Goal: Task Accomplishment & Management: Manage account settings

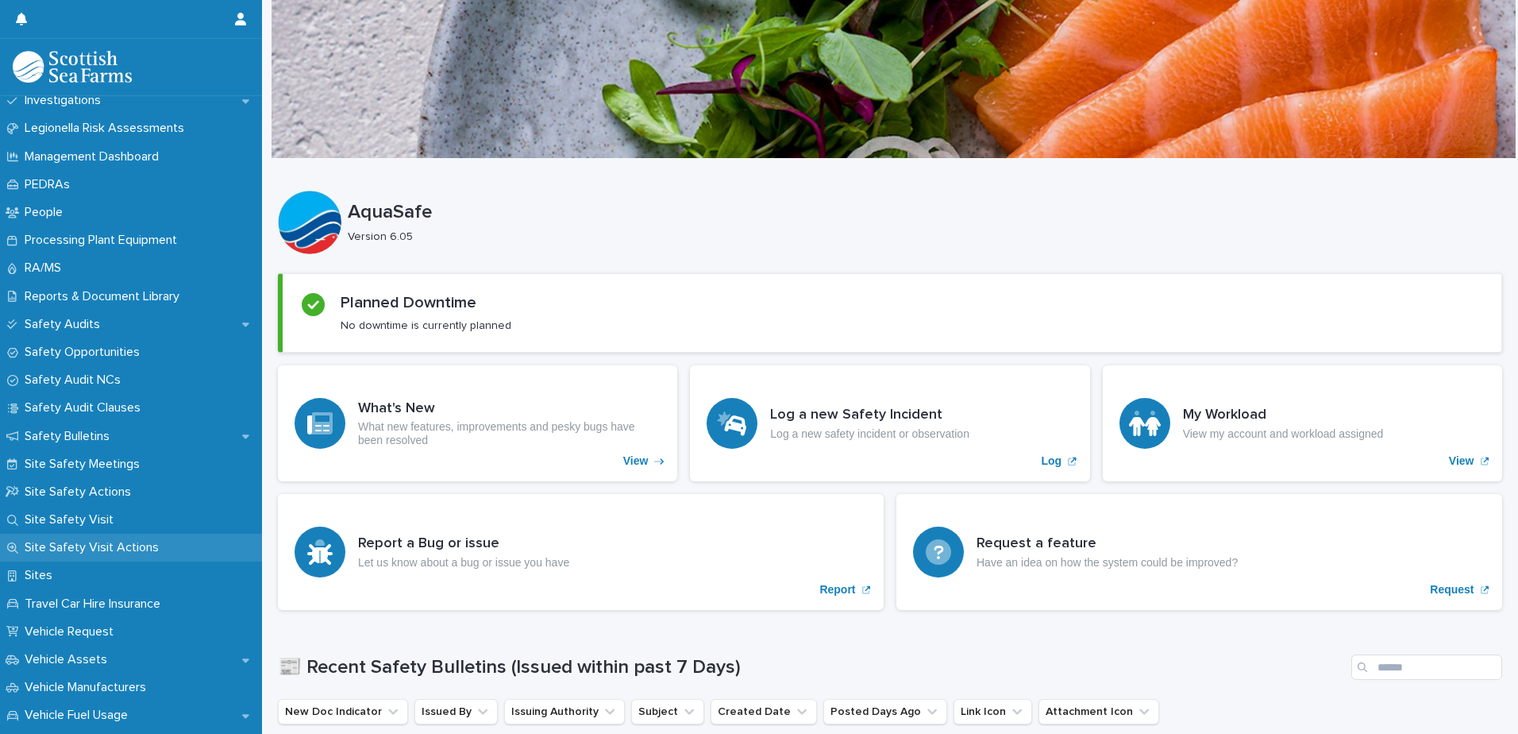
scroll to position [715, 0]
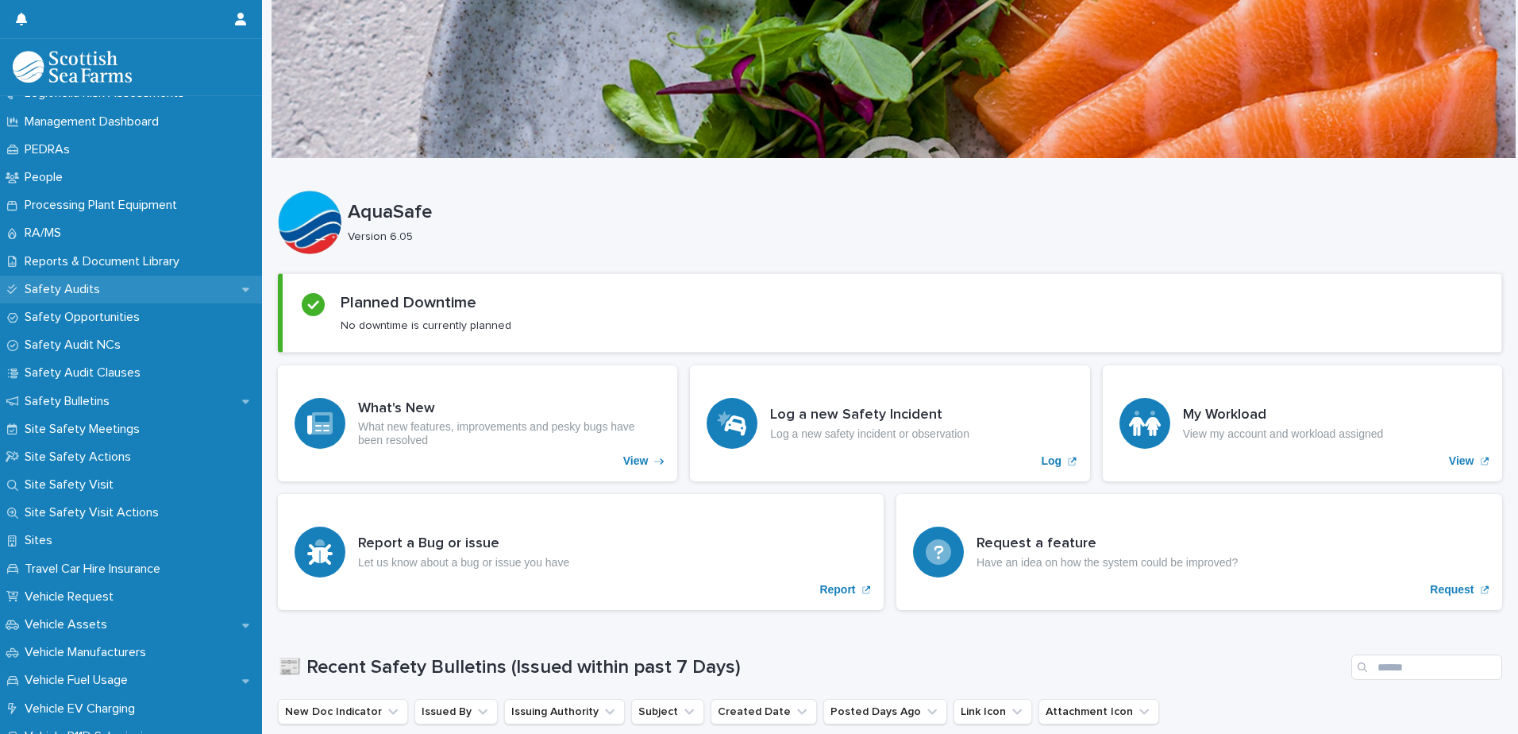
click at [87, 294] on p "Safety Audits" at bounding box center [65, 289] width 94 height 15
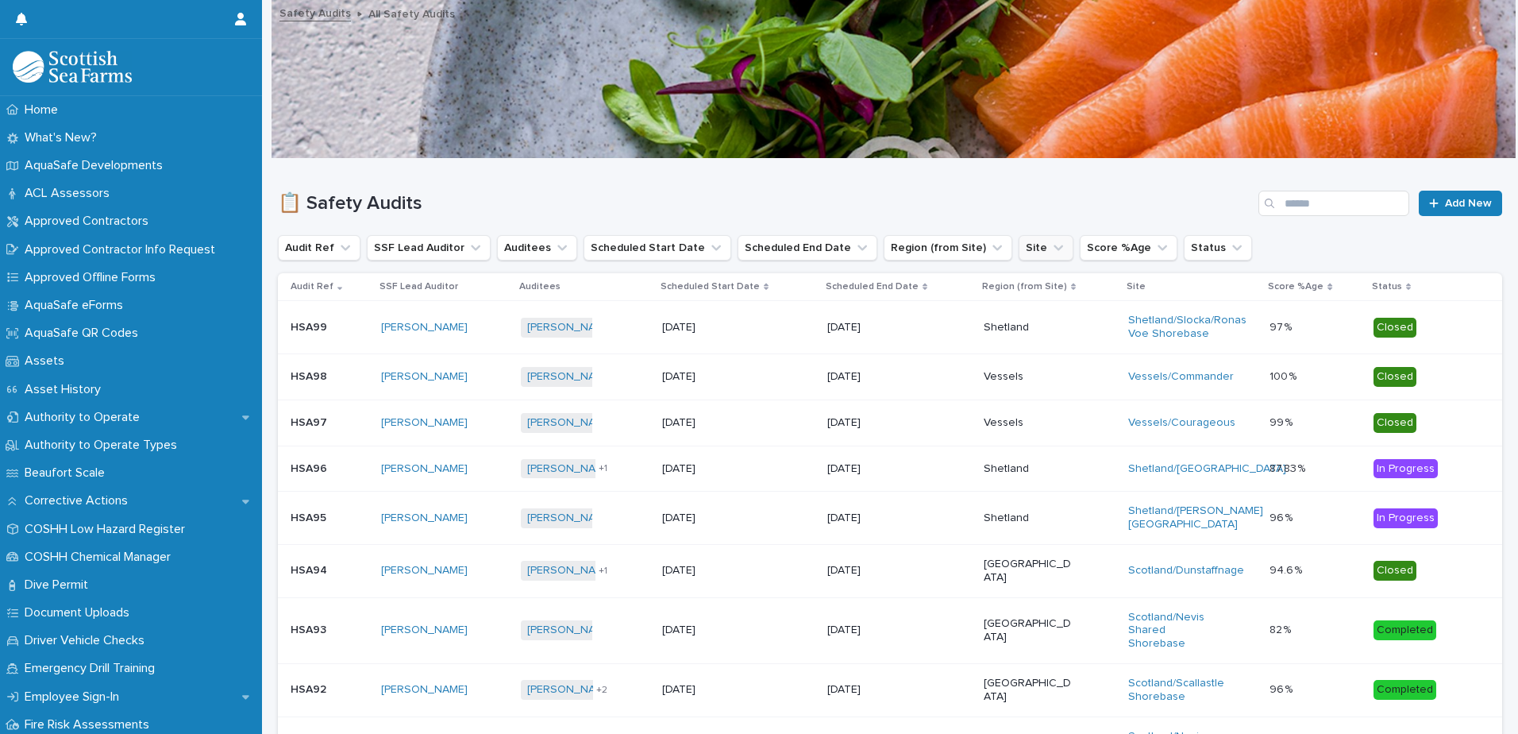
click at [1019, 248] on button "Site" at bounding box center [1046, 247] width 55 height 25
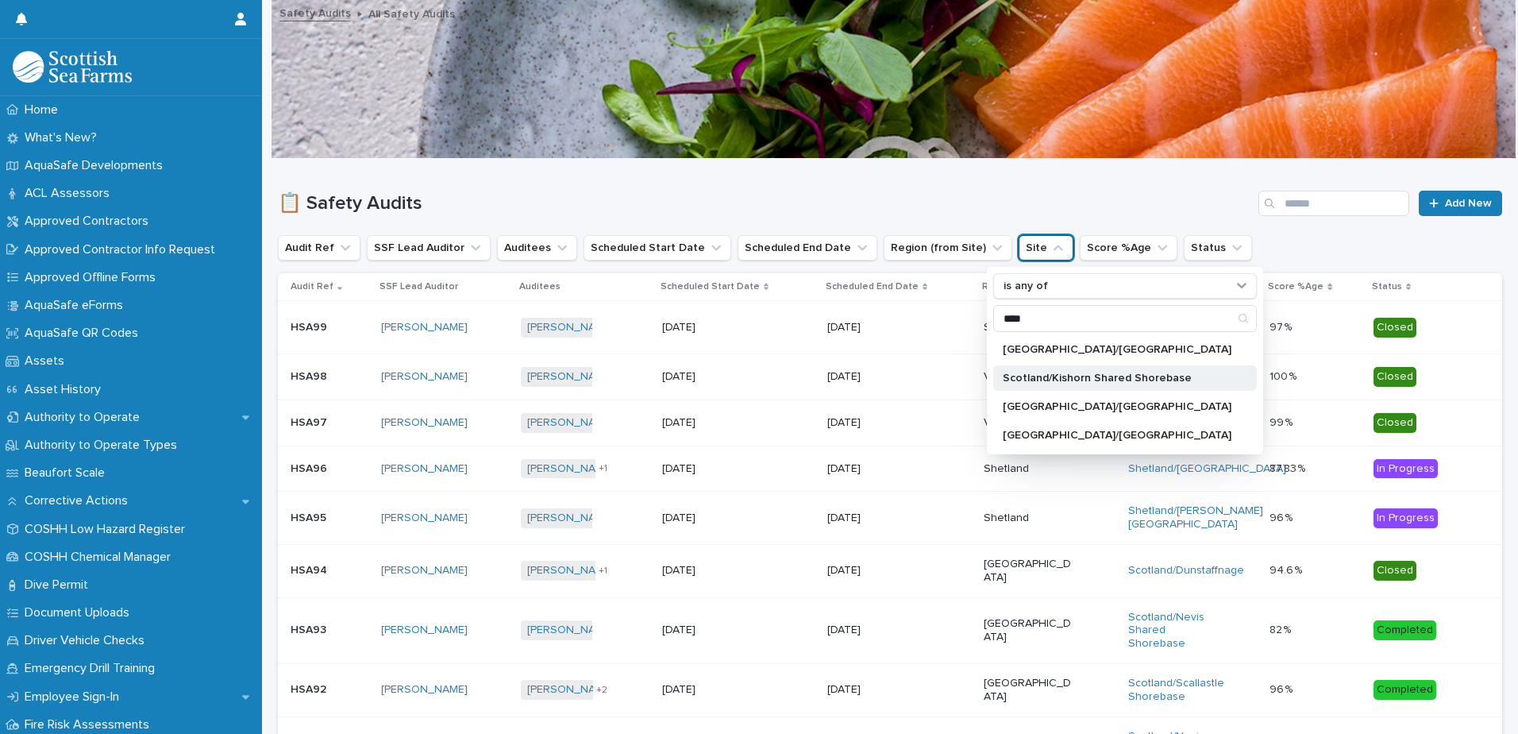
type input "****"
click at [1019, 376] on p "Scotland/Kishorn Shared Shorebase" at bounding box center [1117, 377] width 229 height 11
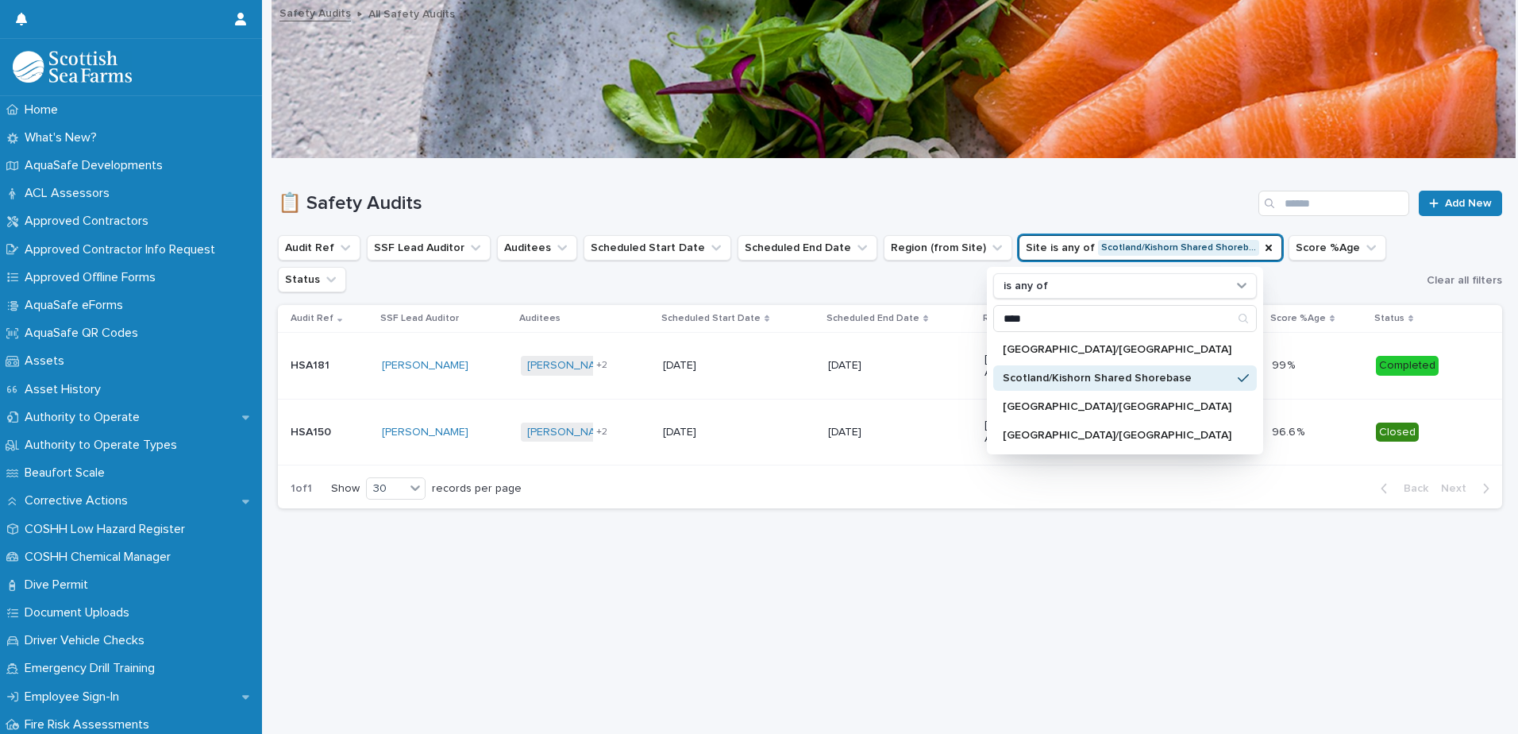
click at [749, 353] on div "[DATE]" at bounding box center [739, 366] width 152 height 26
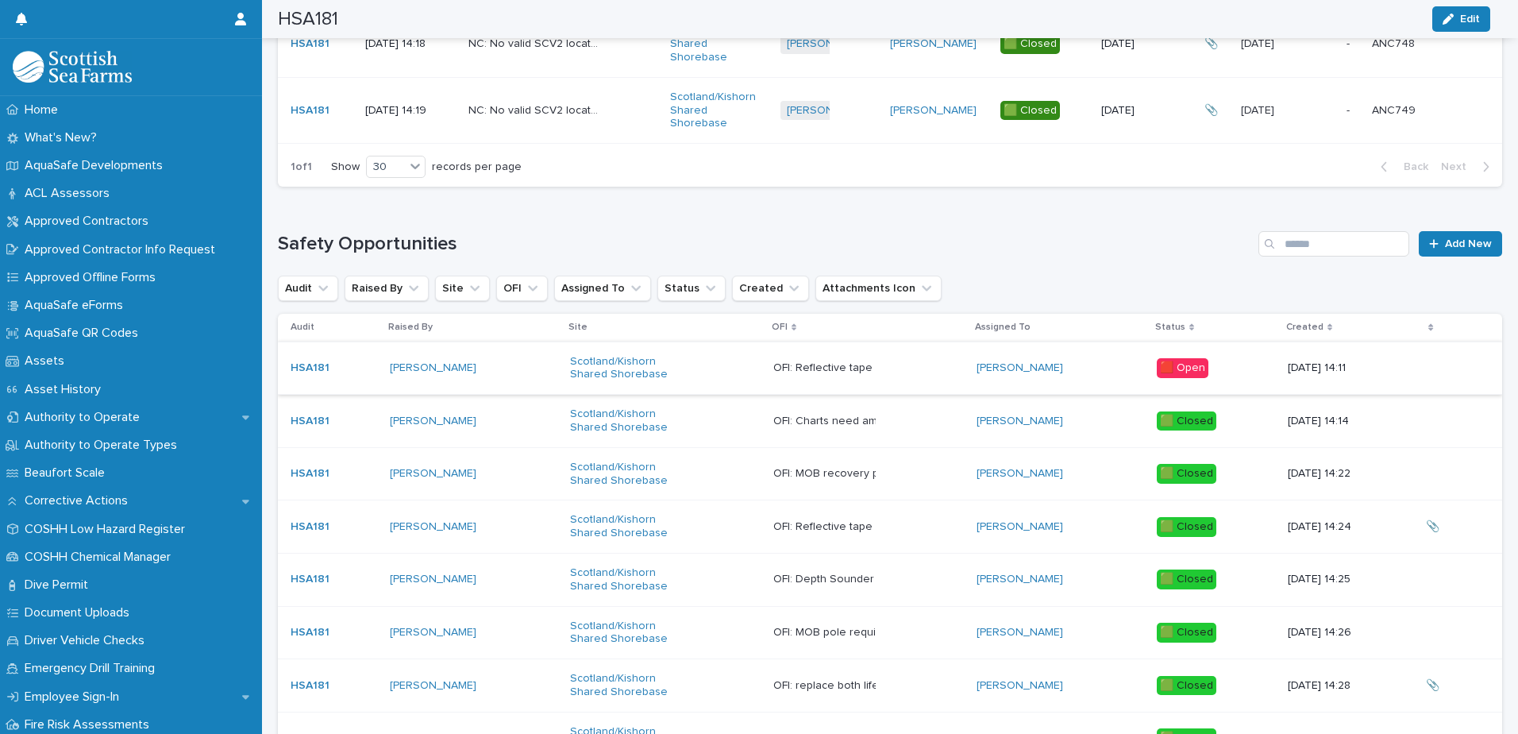
scroll to position [1658, 0]
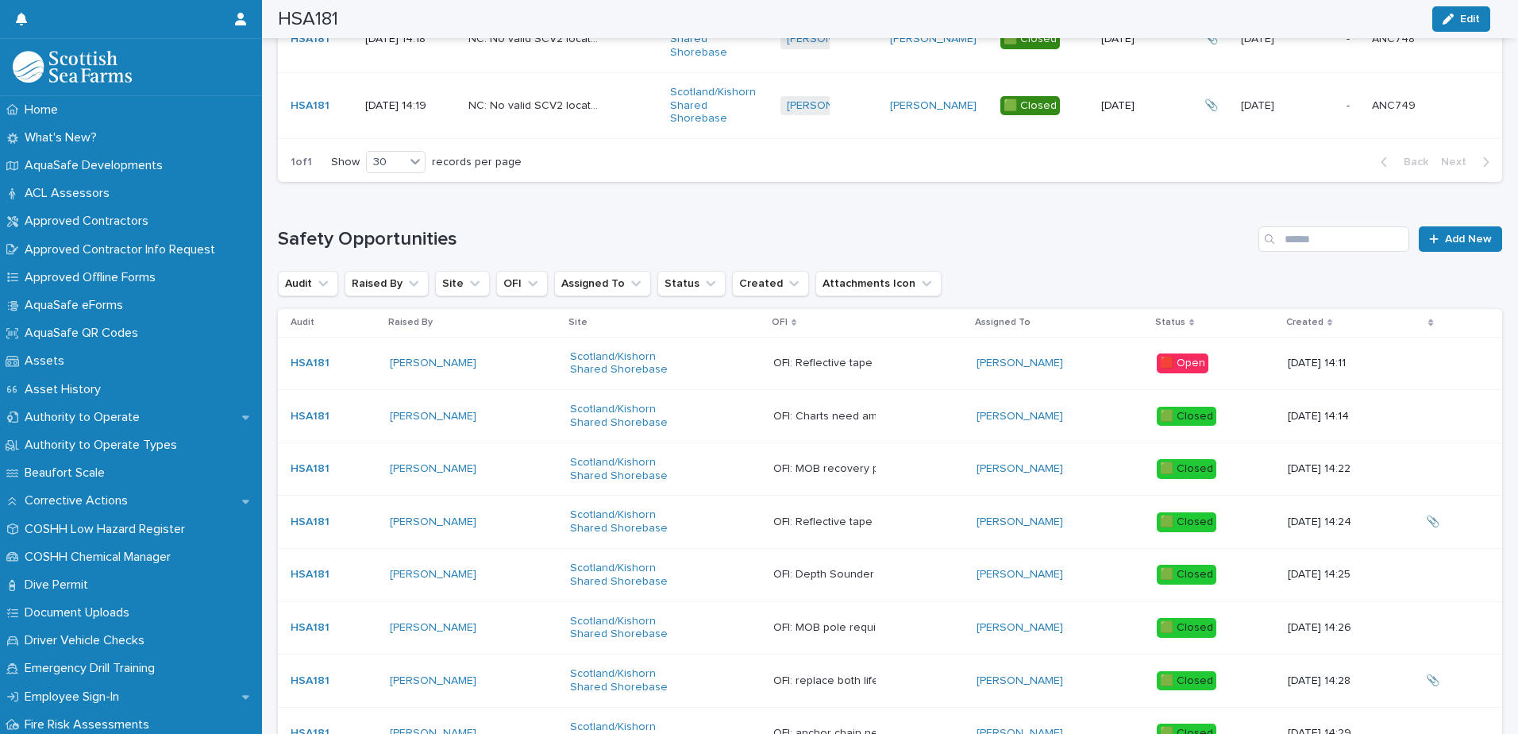
click at [701, 360] on div "Scotland/Kishorn Shared Shorebase" at bounding box center [665, 364] width 191 height 40
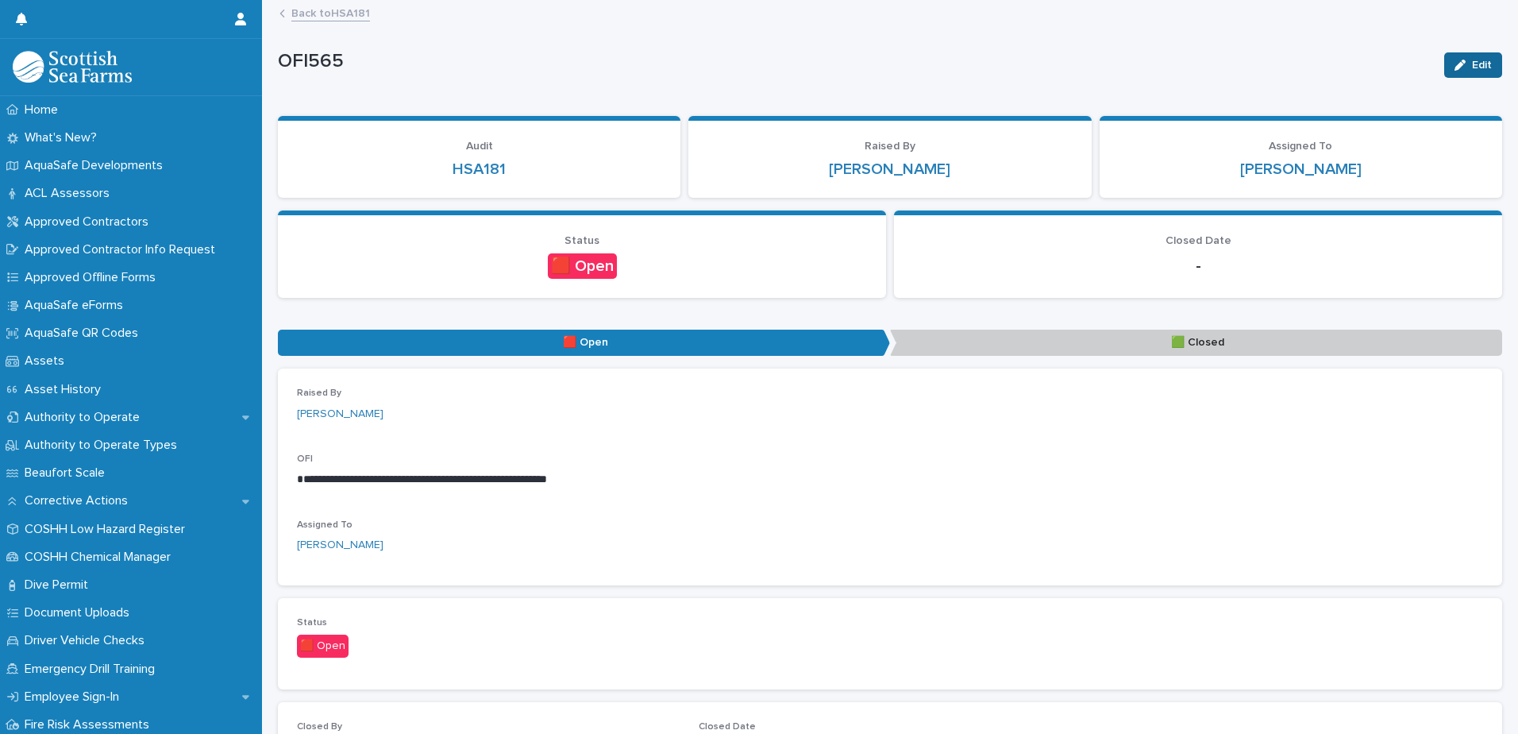
click at [1458, 70] on div "button" at bounding box center [1463, 65] width 17 height 11
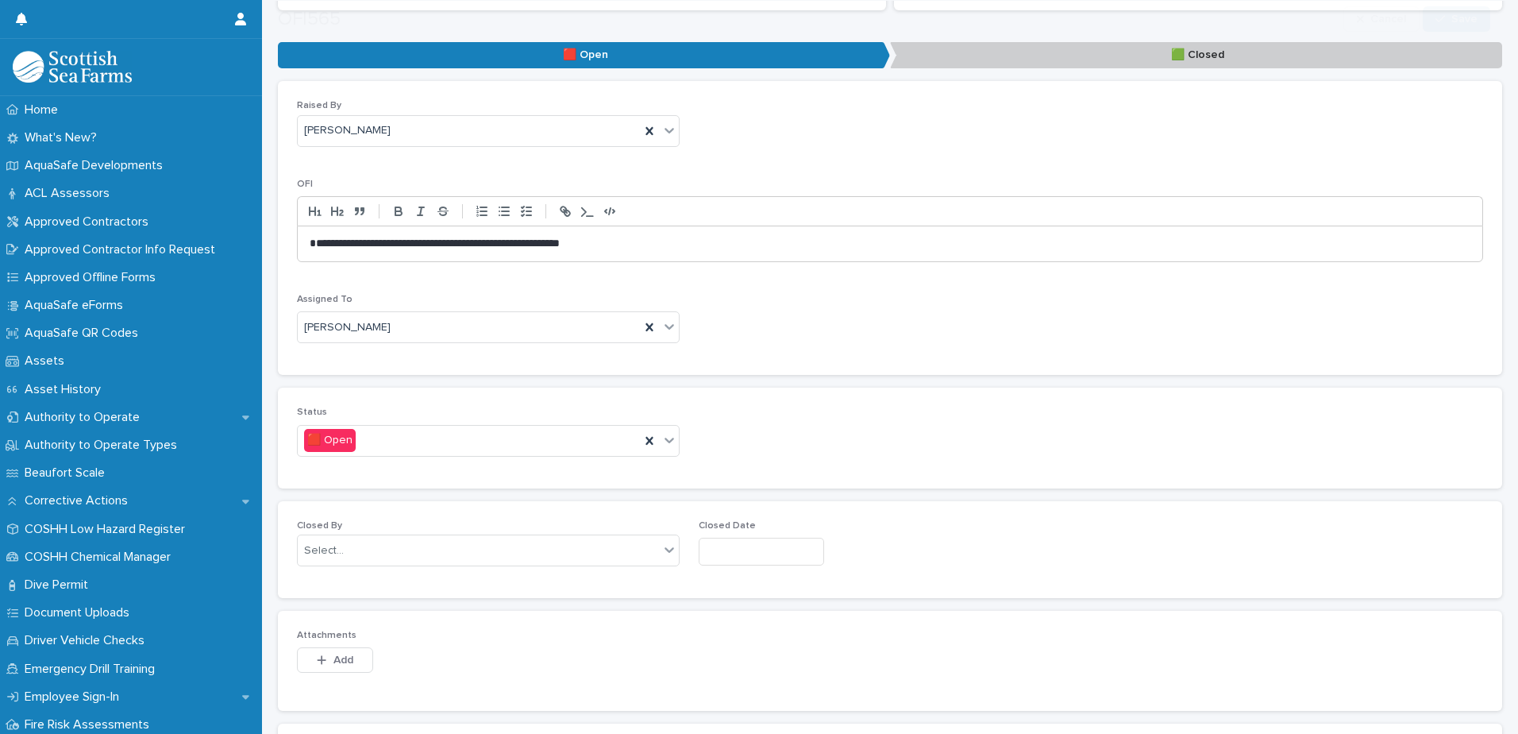
scroll to position [318, 0]
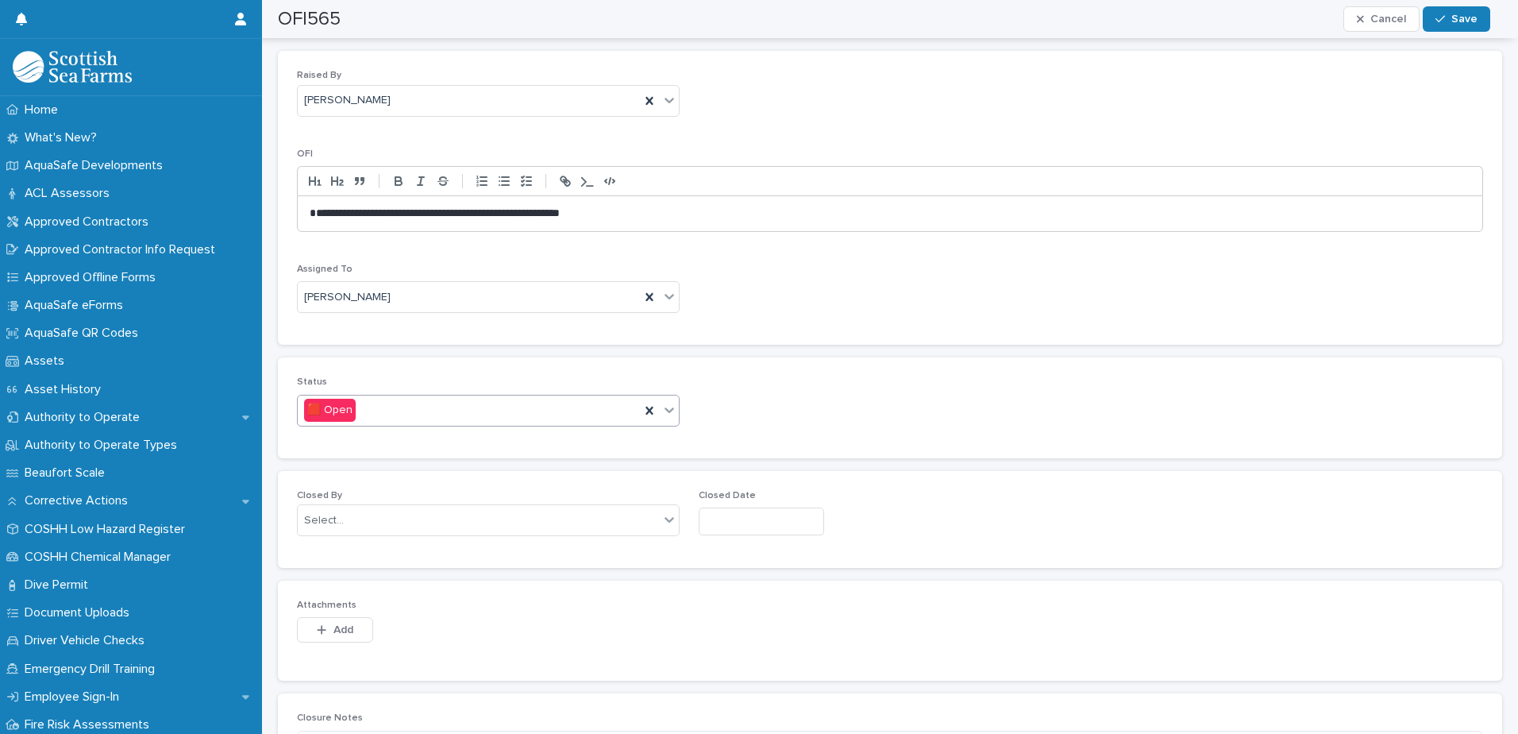
click at [672, 406] on icon at bounding box center [669, 410] width 16 height 16
click at [590, 458] on div "🟩 Closed" at bounding box center [486, 469] width 377 height 28
click at [608, 525] on div "Select..." at bounding box center [478, 520] width 361 height 26
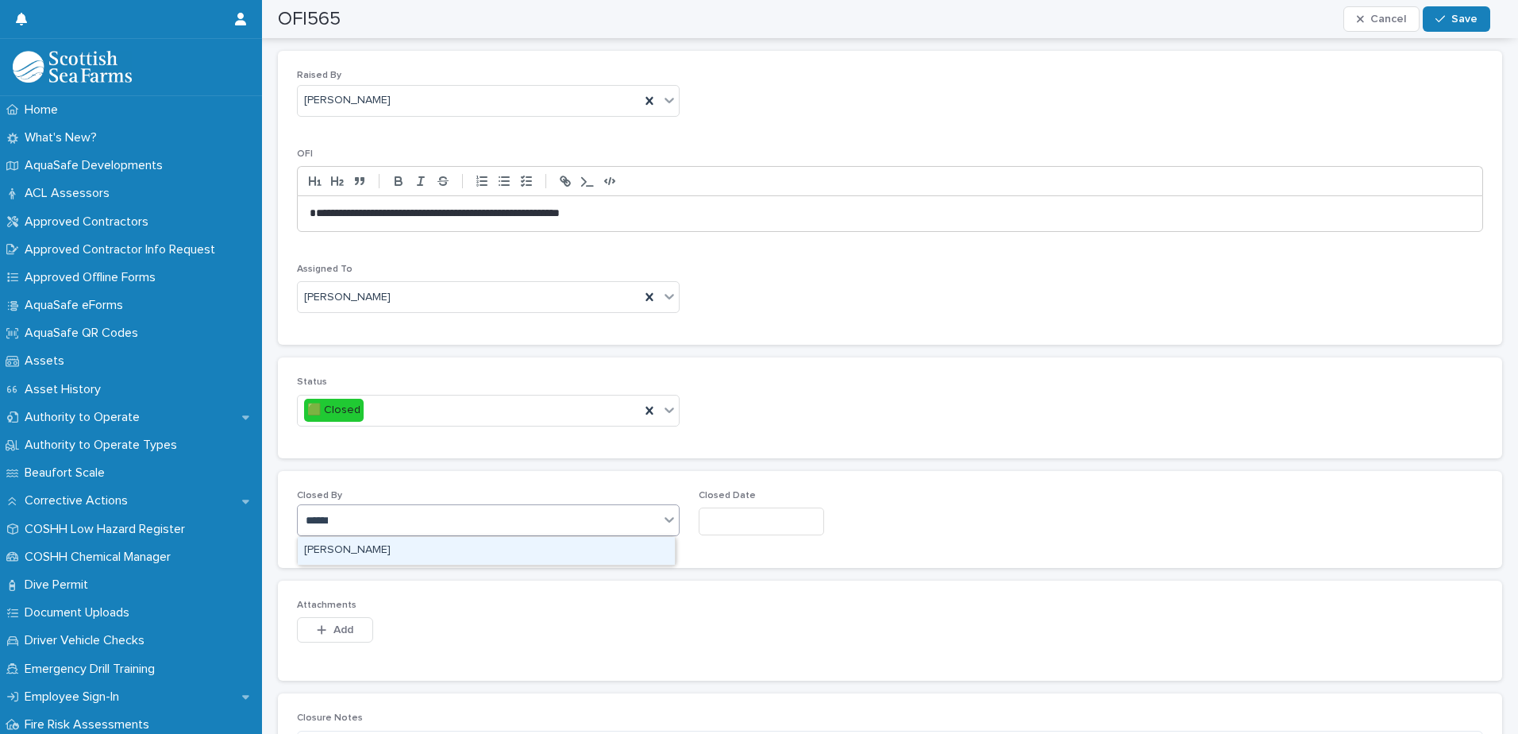
type input "*******"
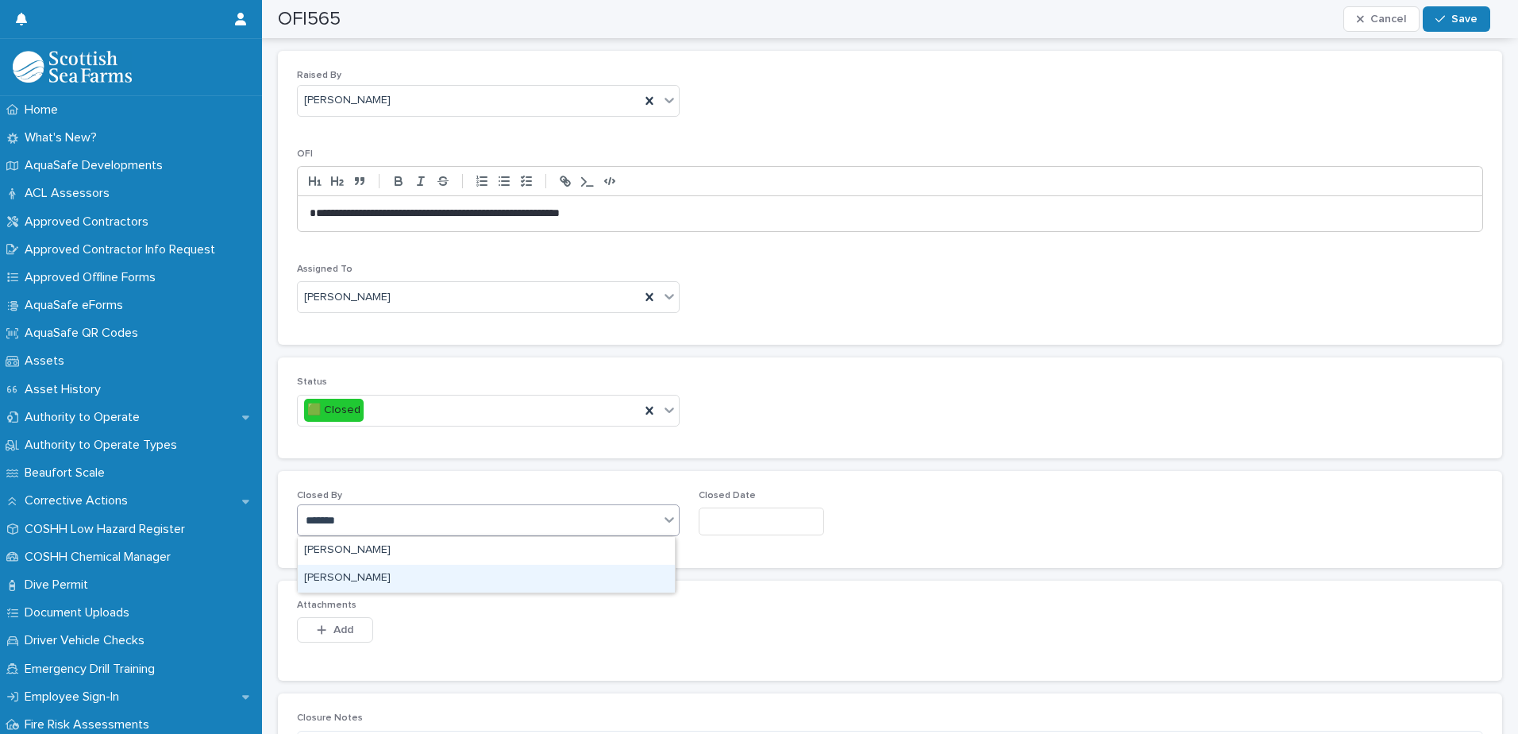
click at [538, 573] on div "[PERSON_NAME]" at bounding box center [486, 578] width 377 height 28
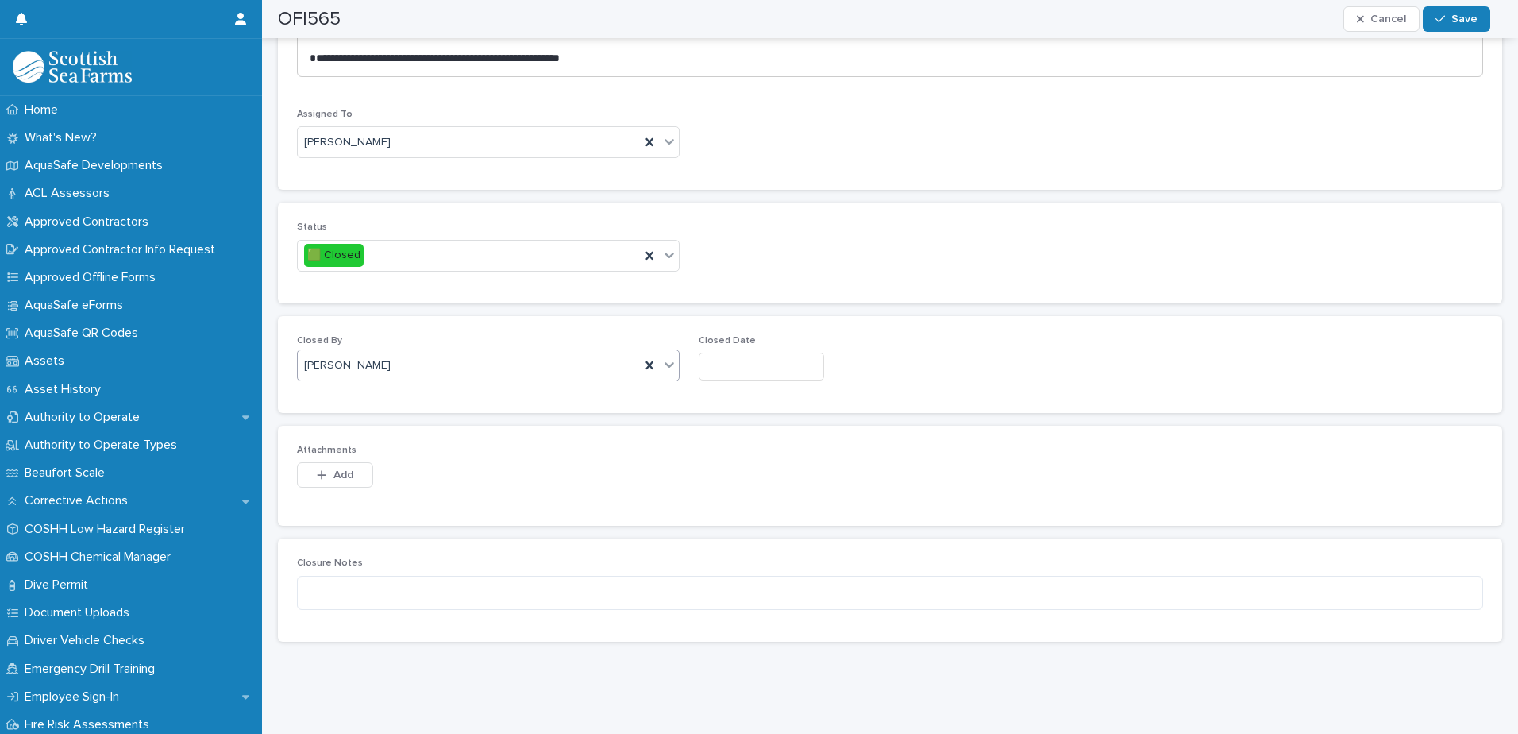
scroll to position [484, 0]
click at [541, 589] on textarea at bounding box center [890, 593] width 1186 height 34
type textarea "**********"
click at [1460, 25] on button "Save" at bounding box center [1456, 18] width 67 height 25
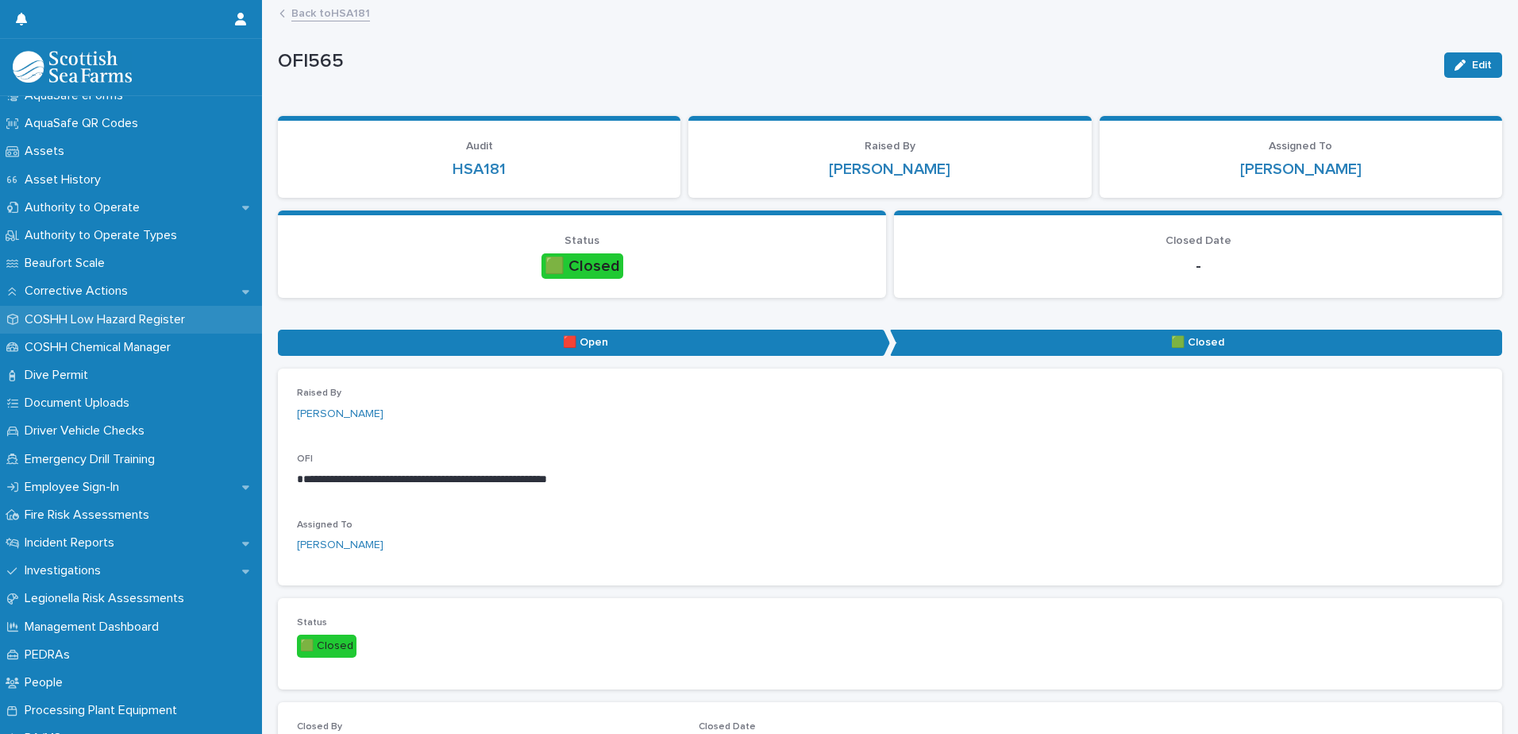
scroll to position [238, 0]
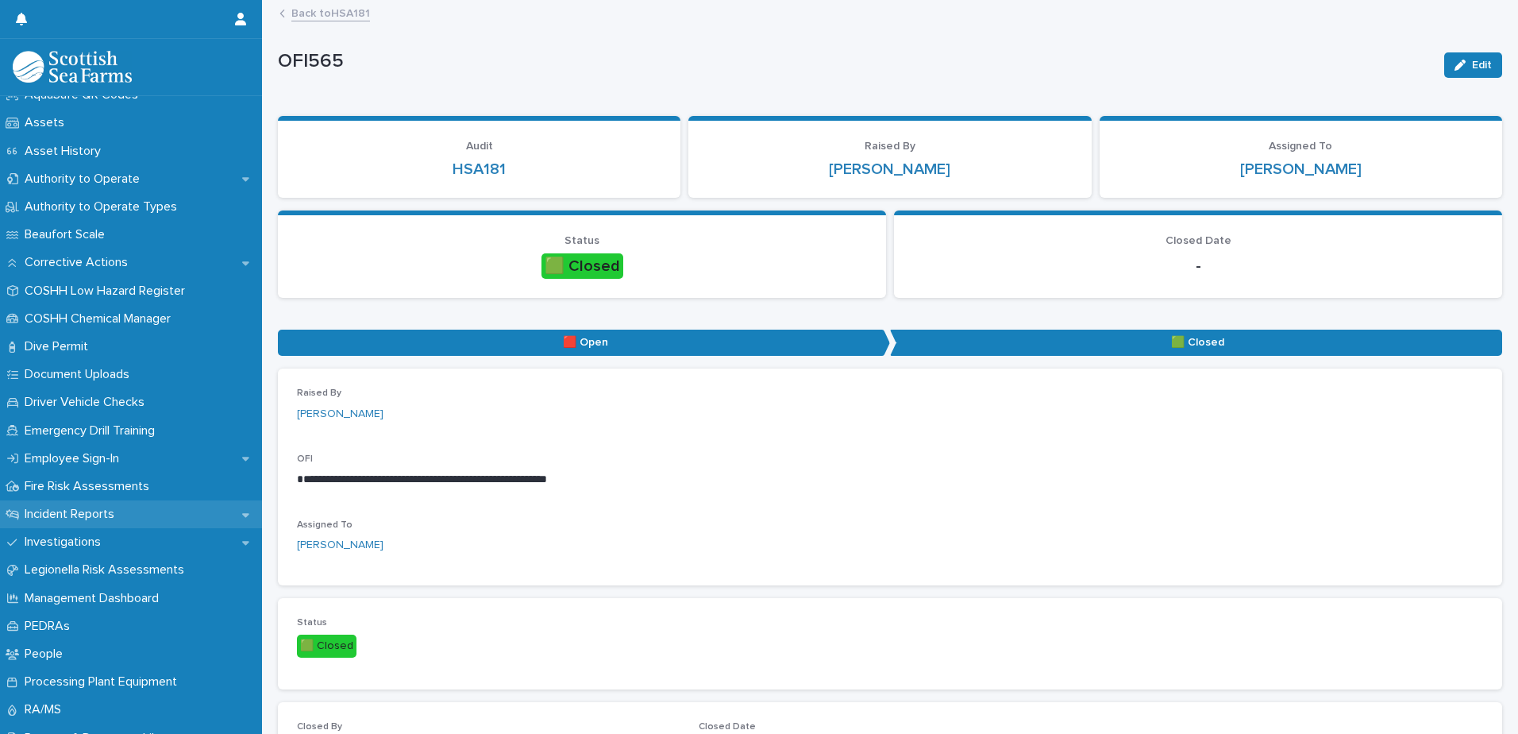
click at [117, 520] on p "Incident Reports" at bounding box center [72, 514] width 109 height 15
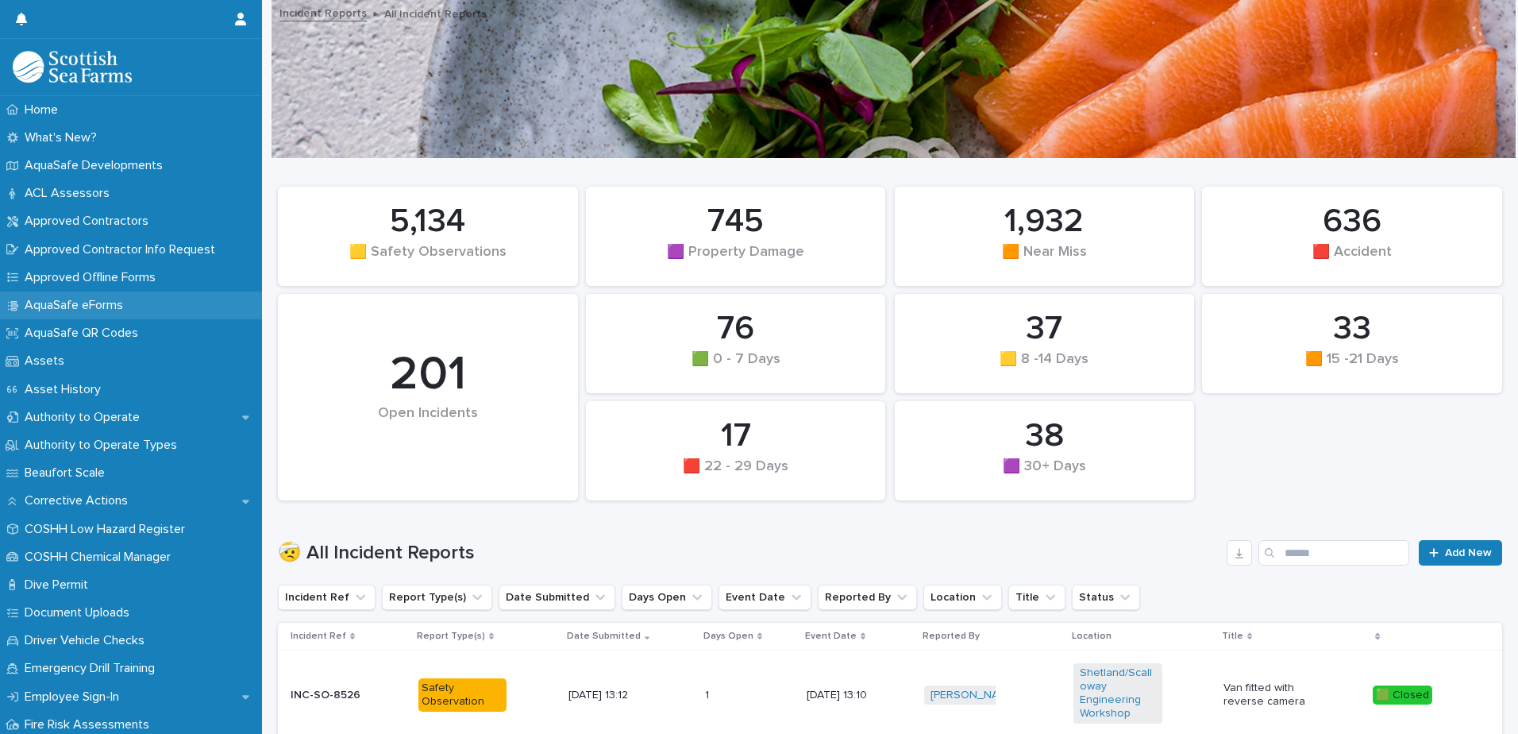
click at [119, 310] on p "AquaSafe eForms" at bounding box center [77, 305] width 118 height 15
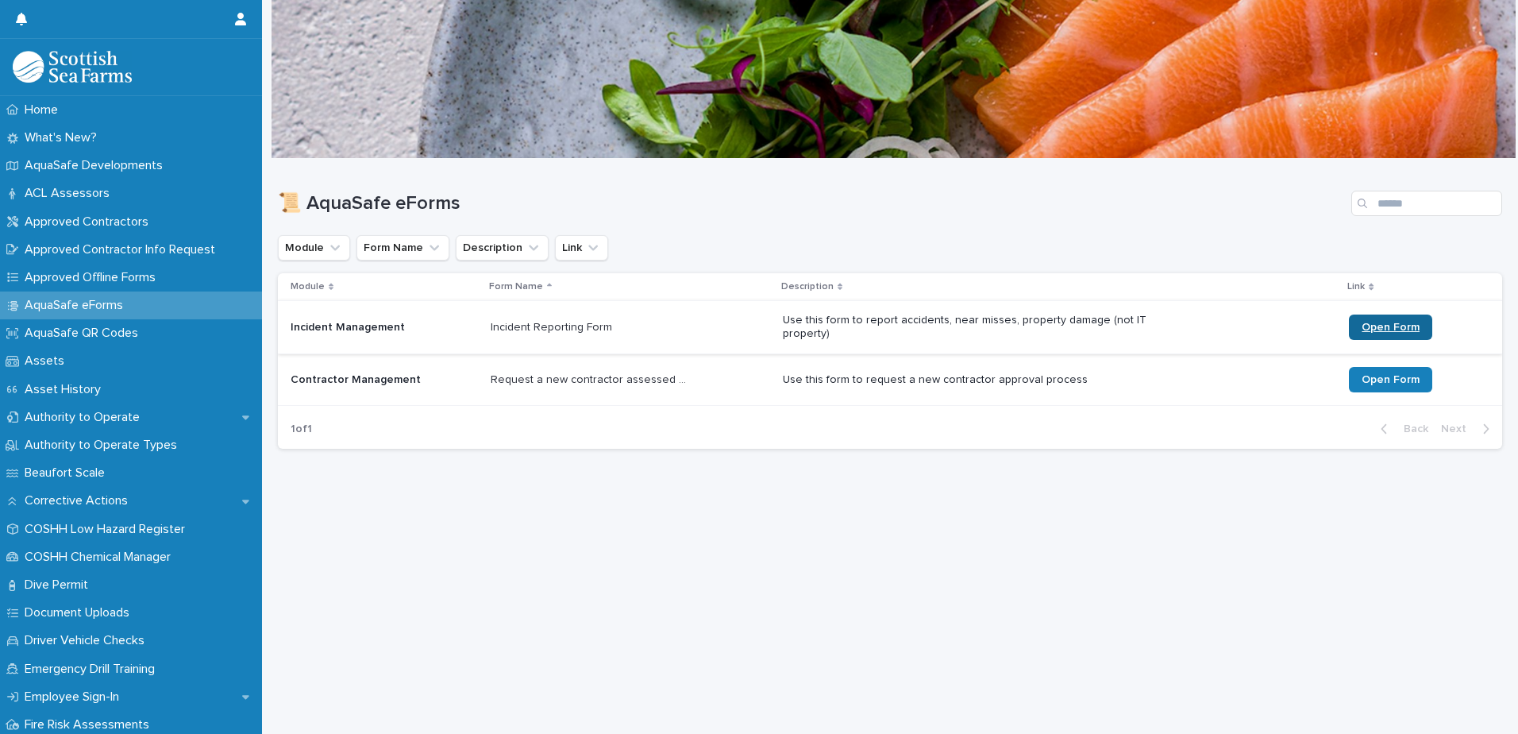
click at [1362, 326] on span "Open Form" at bounding box center [1391, 327] width 58 height 11
